Goal: Transaction & Acquisition: Obtain resource

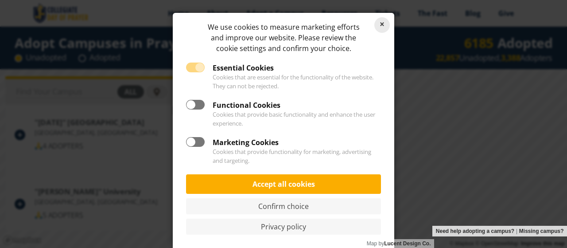
click at [381, 25] on link "Reject cookies" at bounding box center [381, 24] width 15 height 15
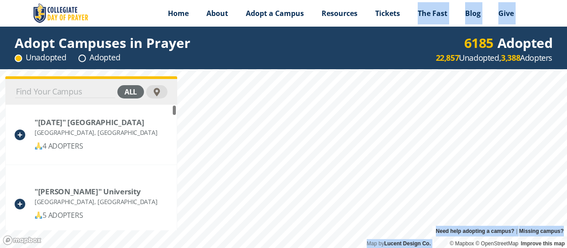
click at [381, 78] on div "Menu Home About Vision History Why United Prayer Endorsements Leadership Contac…" at bounding box center [283, 124] width 567 height 248
click at [132, 90] on div "all" at bounding box center [130, 91] width 27 height 13
click at [18, 57] on circle at bounding box center [18, 58] width 7 height 7
click at [121, 87] on div "adopted" at bounding box center [120, 91] width 47 height 13
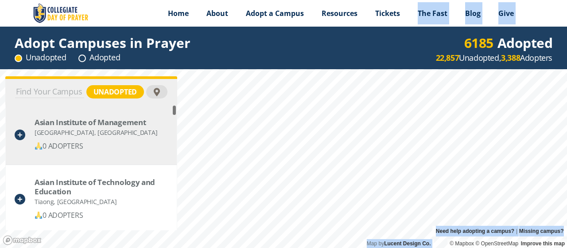
click at [174, 117] on div "Asian Institute of Management Makati, Philippines 0 ADOPTERS" at bounding box center [91, 135] width 171 height 60
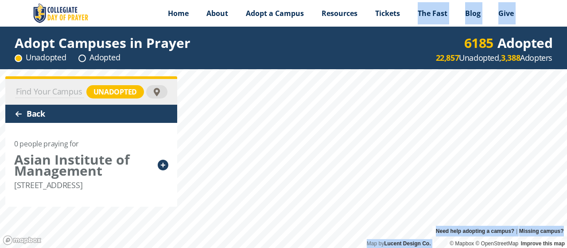
click at [16, 111] on div at bounding box center [18, 113] width 7 height 7
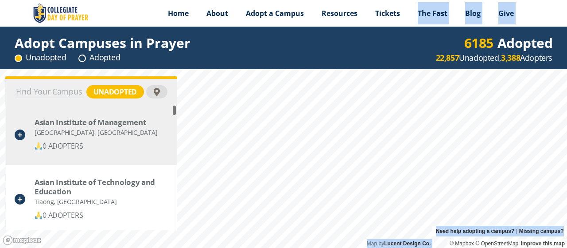
click at [168, 134] on div at bounding box center [167, 134] width 6 height 13
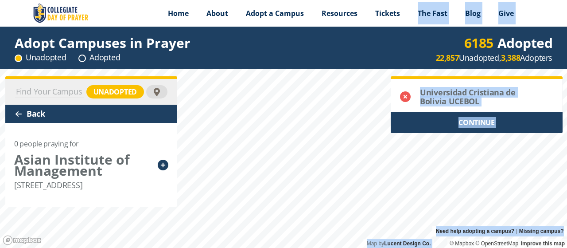
click at [481, 123] on div "CONTINUE" at bounding box center [477, 122] width 172 height 21
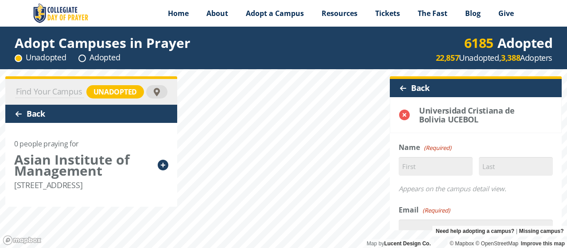
click at [81, 57] on circle at bounding box center [82, 58] width 7 height 7
click at [401, 87] on div at bounding box center [402, 88] width 7 height 7
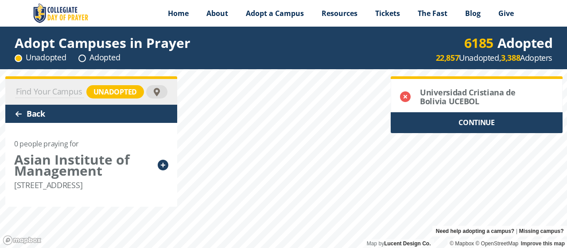
click at [16, 112] on div at bounding box center [18, 113] width 7 height 7
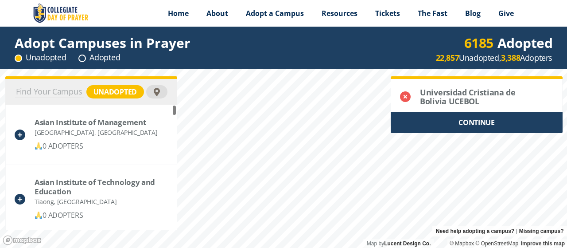
click at [8, 240] on link "Mapbox logo" at bounding box center [22, 240] width 39 height 10
